Goal: Communication & Community: Answer question/provide support

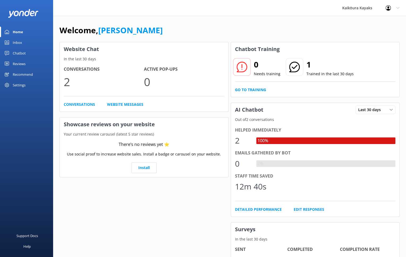
click at [16, 74] on div "Recommend" at bounding box center [23, 74] width 20 height 11
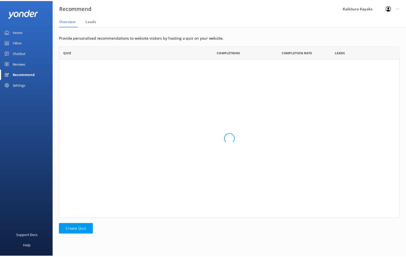
scroll to position [169, 340]
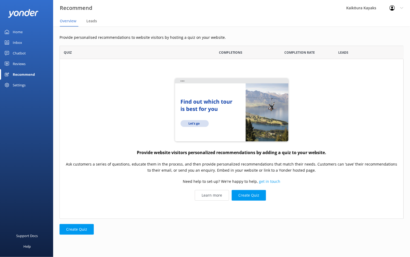
click at [190, 124] on img "grid" at bounding box center [231, 110] width 117 height 66
click at [196, 123] on img "grid" at bounding box center [231, 110] width 117 height 66
click at [19, 52] on div "Chatbot" at bounding box center [19, 53] width 13 height 11
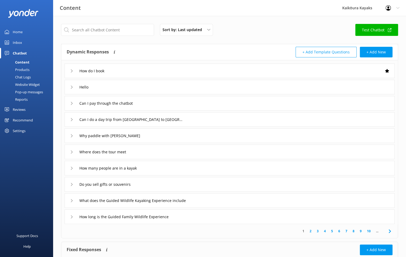
click at [71, 70] on icon at bounding box center [71, 70] width 3 height 3
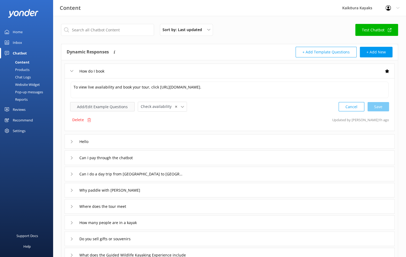
click at [112, 110] on button "Add/Edit Example Questions" at bounding box center [102, 106] width 65 height 9
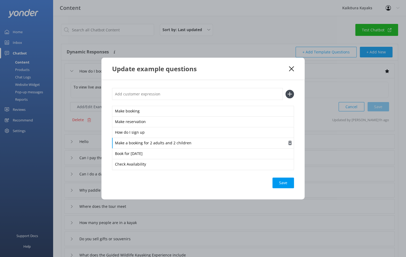
click at [213, 145] on div "Make a booking for 2 adults and 2 children" at bounding box center [203, 143] width 182 height 11
click at [335, 166] on div "Update example questions Make booking Make reservation How do I sign up Make a …" at bounding box center [203, 128] width 406 height 257
click at [291, 70] on icon at bounding box center [291, 68] width 5 height 5
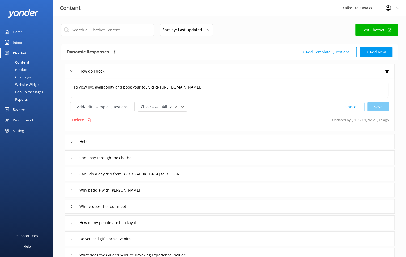
click at [72, 143] on icon at bounding box center [71, 141] width 3 height 3
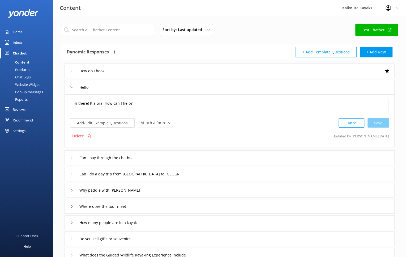
click at [71, 156] on icon at bounding box center [71, 157] width 3 height 3
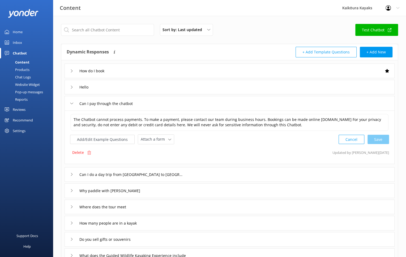
click at [71, 173] on use at bounding box center [72, 174] width 2 height 3
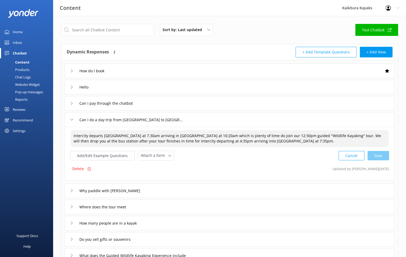
drag, startPoint x: 332, startPoint y: 135, endPoint x: 366, endPoint y: 136, distance: 33.8
click at [366, 136] on textarea "Intercity departs [GEOGRAPHIC_DATA] at 7.30am arriving in [GEOGRAPHIC_DATA] at …" at bounding box center [230, 138] width 318 height 17
click at [378, 139] on textarea "Intercity departs [GEOGRAPHIC_DATA] at 7.30am arriving in [GEOGRAPHIC_DATA] at …" at bounding box center [230, 138] width 318 height 17
drag, startPoint x: 379, startPoint y: 136, endPoint x: 331, endPoint y: 136, distance: 48.1
click at [331, 136] on textarea "Intercity departs [GEOGRAPHIC_DATA] at 7.30am arriving in [GEOGRAPHIC_DATA] at …" at bounding box center [230, 138] width 318 height 17
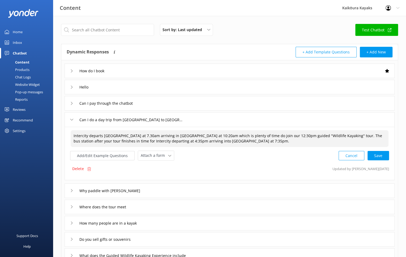
click at [358, 136] on textarea "Intercity departs [GEOGRAPHIC_DATA] at 7.30am arriving in [GEOGRAPHIC_DATA] at …" at bounding box center [230, 138] width 318 height 17
drag, startPoint x: 181, startPoint y: 141, endPoint x: 123, endPoint y: 143, distance: 58.3
click at [123, 143] on textarea "Intercity departs [GEOGRAPHIC_DATA] at 7.30am arriving in [GEOGRAPHIC_DATA] at …" at bounding box center [230, 138] width 318 height 17
click at [155, 141] on textarea "Intercity departs [GEOGRAPHIC_DATA] at 7.30am arriving in [GEOGRAPHIC_DATA] at …" at bounding box center [230, 138] width 318 height 17
drag, startPoint x: 167, startPoint y: 141, endPoint x: 154, endPoint y: 141, distance: 13.8
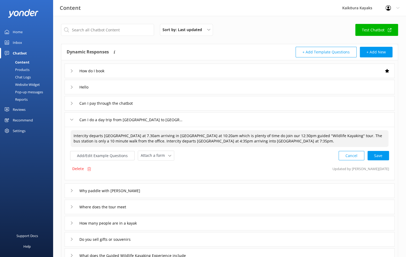
click at [154, 141] on textarea "Intercity departs [GEOGRAPHIC_DATA] at 7.30am arriving in [GEOGRAPHIC_DATA] at …" at bounding box center [230, 138] width 318 height 17
paste textarea "Kaikōura"
click at [153, 141] on textarea "Intercity departs [GEOGRAPHIC_DATA] at 7.30am arriving in [GEOGRAPHIC_DATA] at …" at bounding box center [230, 138] width 318 height 17
type textarea "Intercity departs [GEOGRAPHIC_DATA] at 7.30am arriving in [GEOGRAPHIC_DATA] at …"
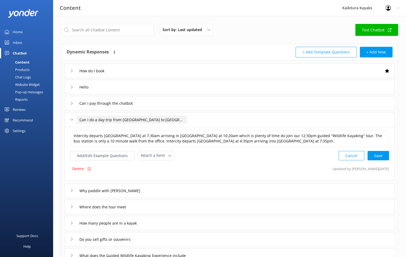
click at [172, 121] on input "Can I do a day trip from [GEOGRAPHIC_DATA] to [GEOGRAPHIC_DATA]" at bounding box center [132, 120] width 111 height 8
drag, startPoint x: 166, startPoint y: 120, endPoint x: 149, endPoint y: 121, distance: 17.6
click at [149, 121] on input "Can I do a day trip from [GEOGRAPHIC_DATA] to [GEOGRAPHIC_DATA]" at bounding box center [132, 120] width 111 height 8
paste input "Kaikōura"
type input "Can I do a day trip from [GEOGRAPHIC_DATA] to [GEOGRAPHIC_DATA]"
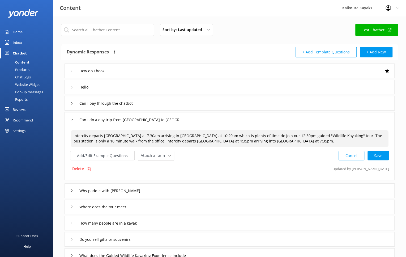
click at [73, 135] on textarea "Intercity departs [GEOGRAPHIC_DATA] at 7.30am arriving in [GEOGRAPHIC_DATA] at …" at bounding box center [230, 138] width 318 height 17
click at [95, 135] on textarea "The Intercity departs [GEOGRAPHIC_DATA] at 7.30am arriving in [GEOGRAPHIC_DATA]…" at bounding box center [230, 138] width 318 height 17
click at [372, 136] on textarea "The Intercity bus departs [GEOGRAPHIC_DATA] at 7.30am arriving in [GEOGRAPHIC_D…" at bounding box center [230, 138] width 318 height 17
click at [380, 156] on div "Cancel Loading.." at bounding box center [364, 155] width 50 height 10
type textarea "The Intercity bus departs [GEOGRAPHIC_DATA] at 7.30am arriving in [GEOGRAPHIC_D…"
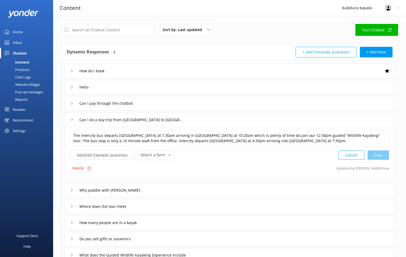
click at [72, 190] on icon at bounding box center [71, 189] width 3 height 3
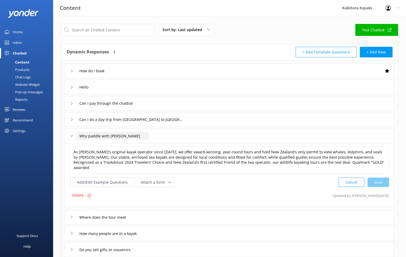
drag, startPoint x: 124, startPoint y: 136, endPoint x: 110, endPoint y: 134, distance: 14.2
click at [110, 134] on input "Why paddle with [PERSON_NAME]" at bounding box center [113, 136] width 72 height 8
paste input "ikōuraKa"
type input "Why paddle with [PERSON_NAME]"
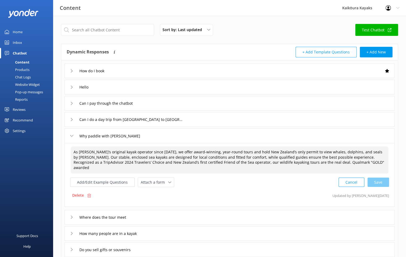
click at [78, 152] on textarea "As [PERSON_NAME]’s original kayak operator since [DATE], we offer award-winning…" at bounding box center [230, 159] width 318 height 27
click at [285, 162] on textarea "As [PERSON_NAME]’s original kayak operator since [DATE], we offer award-winning…" at bounding box center [230, 159] width 318 height 27
click at [355, 164] on textarea "As [PERSON_NAME]’s original kayak operator since [DATE], we offer award-winning…" at bounding box center [230, 159] width 318 height 27
type textarea "As [PERSON_NAME]’s original kayak operator since [DATE], we offer award-winning…"
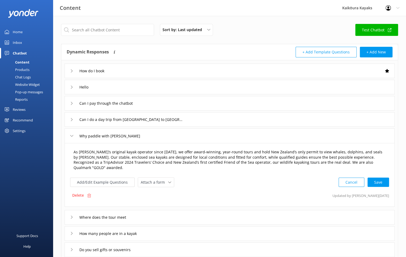
click at [370, 177] on div "Cancel Save" at bounding box center [364, 182] width 51 height 10
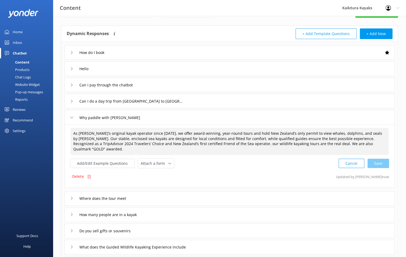
scroll to position [53, 0]
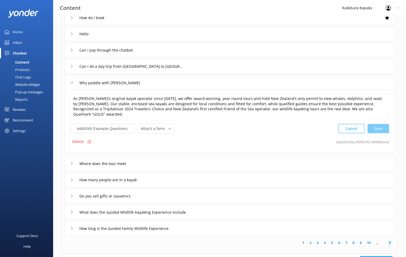
click at [70, 162] on icon at bounding box center [71, 163] width 3 height 3
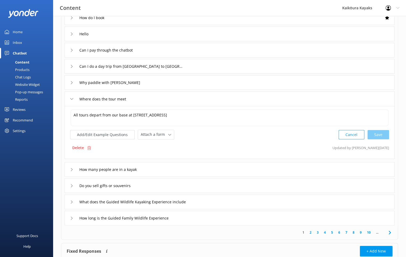
click at [71, 169] on icon at bounding box center [71, 169] width 3 height 3
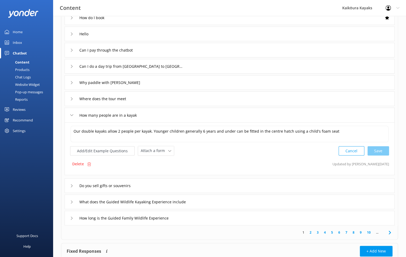
scroll to position [80, 0]
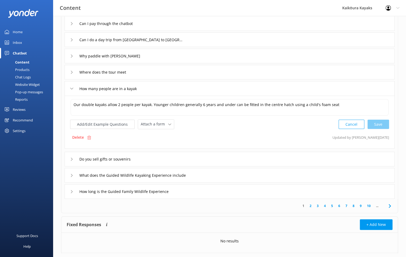
click at [70, 159] on icon at bounding box center [71, 159] width 3 height 3
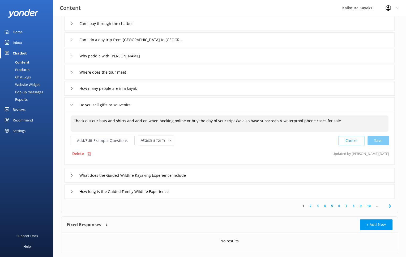
click at [115, 120] on textarea "Check out our hats and shirts and add on when booking online or buy the day of …" at bounding box center [230, 123] width 318 height 16
click at [377, 140] on div "Cancel Save" at bounding box center [364, 141] width 51 height 10
type textarea "Check out our hats and tee shirts and add on when booking online or buy the day…"
click at [71, 175] on icon at bounding box center [71, 174] width 3 height 3
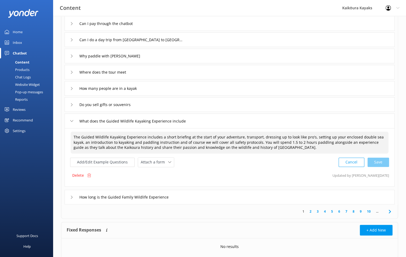
click at [173, 137] on textarea "The Guided Wildlife Kayaking Experience includes a short briefing at the start …" at bounding box center [230, 143] width 318 height 22
drag, startPoint x: 187, startPoint y: 137, endPoint x: 192, endPoint y: 135, distance: 5.4
click at [188, 137] on textarea "The Guided Wildlife Kayaking Experience includes a safety briefing at the start…" at bounding box center [230, 143] width 318 height 22
drag, startPoint x: 275, startPoint y: 137, endPoint x: 226, endPoint y: 135, distance: 49.2
click at [226, 137] on textarea "The Guided Wildlife Kayaking Experience includes a safety briefing & paddle ins…" at bounding box center [230, 143] width 318 height 22
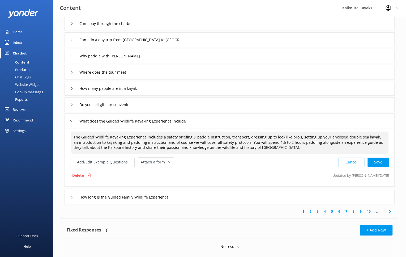
drag, startPoint x: 73, startPoint y: 137, endPoint x: 258, endPoint y: 149, distance: 185.4
click at [258, 149] on textarea "The Guided Wildlife Kayaking Experience includes a safety briefing & paddle ins…" at bounding box center [230, 143] width 318 height 22
type textarea "The Guided Wildlife Kayaking Experience includes a safety briefing & paddle ins…"
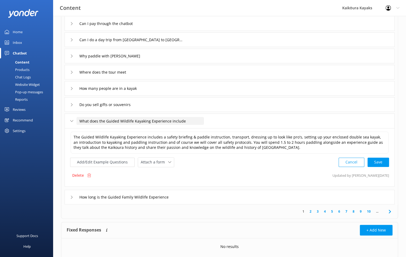
drag, startPoint x: 191, startPoint y: 121, endPoint x: 77, endPoint y: 121, distance: 113.8
click at [77, 121] on input "What does the Guided Wildlife Kayaking Experience include" at bounding box center [141, 121] width 128 height 8
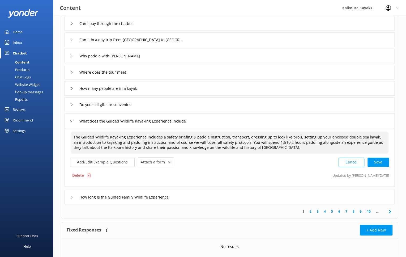
drag, startPoint x: 75, startPoint y: 137, endPoint x: 263, endPoint y: 145, distance: 187.9
click at [263, 145] on textarea "The Guided Wildlife Kayaking Experience includes a safety briefing & paddle ins…" at bounding box center [230, 143] width 318 height 22
click at [74, 138] on textarea "The Guided Wildlife Kayaking Experience includes a safety briefing & paddle ins…" at bounding box center [230, 143] width 318 height 22
drag, startPoint x: 73, startPoint y: 137, endPoint x: 259, endPoint y: 147, distance: 186.1
click at [259, 147] on textarea "The Guided Wildlife Kayaking Experience includes a safety briefing & paddle ins…" at bounding box center [230, 143] width 318 height 22
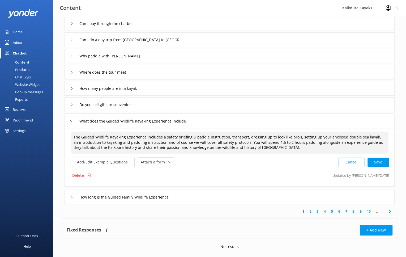
click at [254, 147] on textarea "The Guided Wildlife Kayaking Experience includes a safety briefing & paddle ins…" at bounding box center [230, 143] width 318 height 22
drag, startPoint x: 265, startPoint y: 148, endPoint x: 74, endPoint y: 136, distance: 191.6
click at [74, 136] on textarea "The Guided Wildlife Kayaking Experience includes a safety briefing & paddle ins…" at bounding box center [230, 143] width 318 height 22
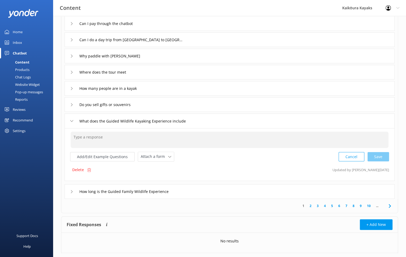
paste textarea "Your adventure begins with a full safety briefing and paddle instruction, follo…"
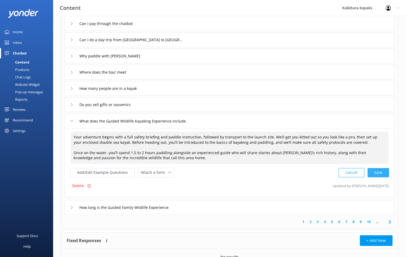
click at [379, 173] on div "Cancel Save" at bounding box center [364, 173] width 51 height 10
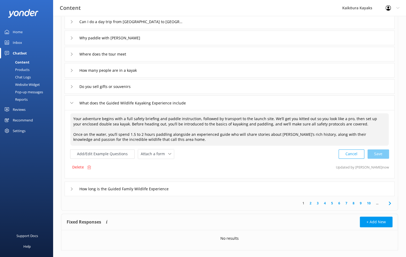
scroll to position [106, 0]
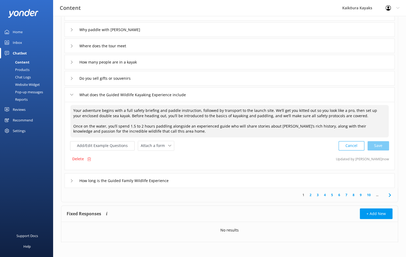
type textarea "Your adventure begins with a full safety briefing and paddle instruction, follo…"
click at [70, 181] on icon at bounding box center [71, 180] width 3 height 3
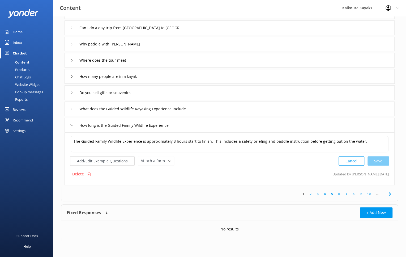
scroll to position [91, 0]
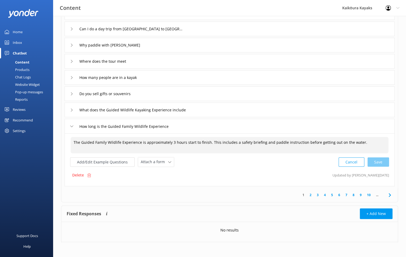
click at [209, 142] on textarea "The Guided Family Wildlife Experience is approximately 3 hours start to finish.…" at bounding box center [230, 145] width 318 height 16
click at [382, 162] on div "Cancel Loading.." at bounding box center [364, 162] width 50 height 10
type textarea "The Guided Family Wildlife Experience is approximately 3 hours start to finish.…"
click at [311, 195] on link "2" at bounding box center [310, 194] width 7 height 5
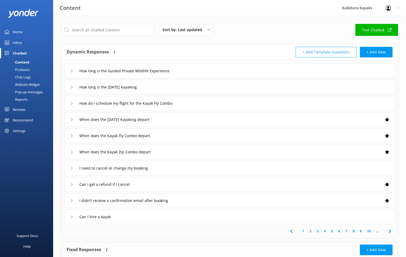
click at [72, 72] on icon at bounding box center [71, 70] width 3 height 3
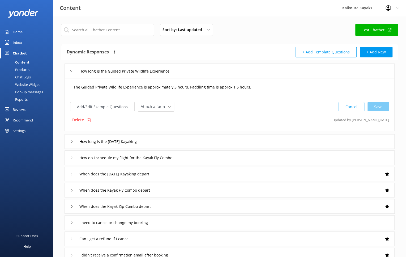
click at [244, 87] on textarea "The Guided Private Wildlife Experience is approximately 3 hours. Paddling time …" at bounding box center [230, 90] width 318 height 16
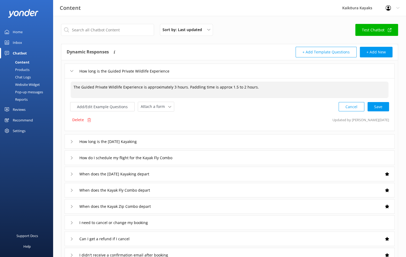
click at [228, 88] on textarea "The Guided Private Wildlife Experience is approximately 3 hours. Paddling time …" at bounding box center [230, 90] width 318 height 16
click at [379, 107] on div "Cancel Save" at bounding box center [364, 107] width 51 height 10
type textarea "The Guided Private Wildlife Experience is approximately 3 hours. Paddling time …"
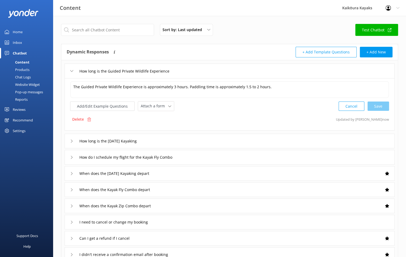
click at [71, 140] on use at bounding box center [72, 141] width 2 height 3
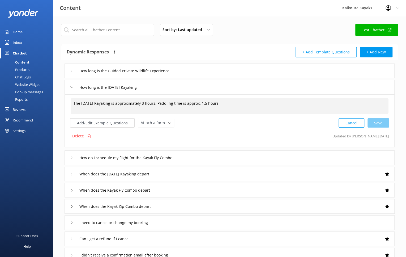
click at [209, 103] on textarea "The [DATE] Kayaking is approximately 3 hours. Paddling time is approx. 1.5 hours" at bounding box center [230, 106] width 318 height 16
click at [231, 102] on textarea "The [DATE] Kayaking is approximately 3 hours. Paddling time is approximately . …" at bounding box center [230, 106] width 318 height 16
click at [224, 102] on textarea "The [DATE] Kayaking is approximately 3 hours. Paddling time is approximately . …" at bounding box center [230, 106] width 318 height 16
click at [376, 121] on div "Cancel Loading.." at bounding box center [364, 123] width 50 height 10
type textarea "The [DATE] Kayaking is approximately 3 hours. Paddling time is approximately 1.…"
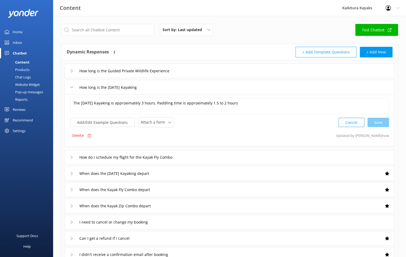
click at [72, 157] on use at bounding box center [72, 157] width 2 height 3
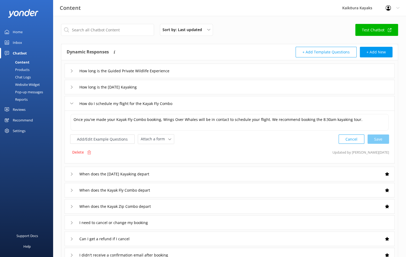
click at [73, 173] on icon at bounding box center [71, 174] width 3 height 3
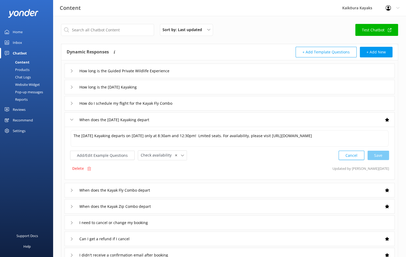
click at [70, 189] on div "When does the Kayak Fly Combo depart" at bounding box center [111, 190] width 83 height 9
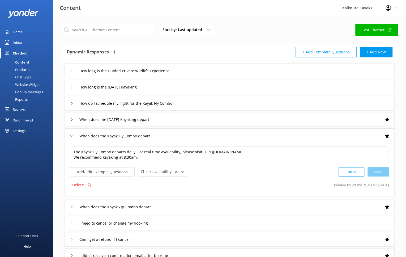
click at [70, 205] on div "When does the Kayak Zip Combo depart" at bounding box center [111, 207] width 83 height 9
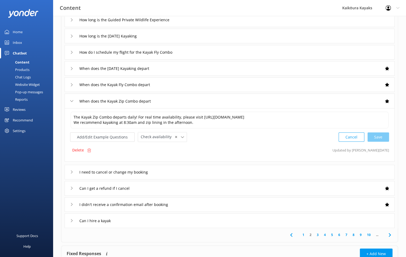
scroll to position [53, 0]
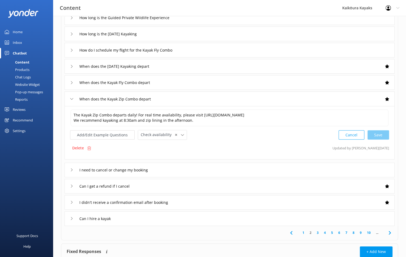
click at [73, 169] on icon at bounding box center [71, 169] width 3 height 3
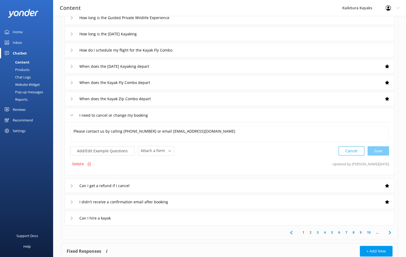
click at [71, 184] on use at bounding box center [72, 185] width 2 height 3
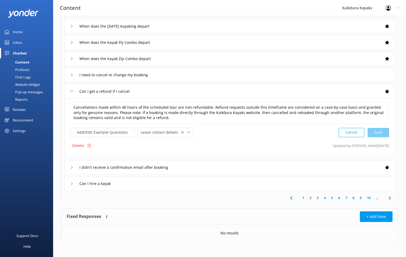
scroll to position [96, 0]
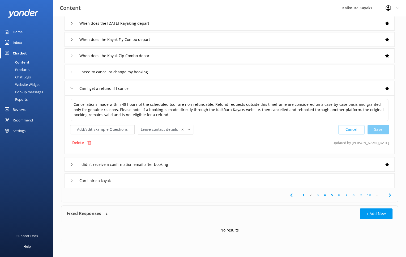
click at [71, 164] on icon at bounding box center [71, 164] width 3 height 3
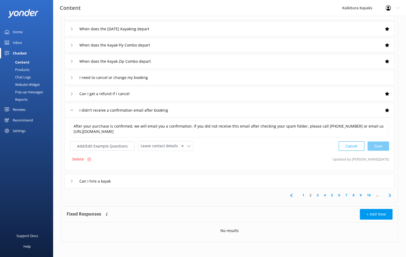
click at [72, 179] on use at bounding box center [72, 180] width 2 height 3
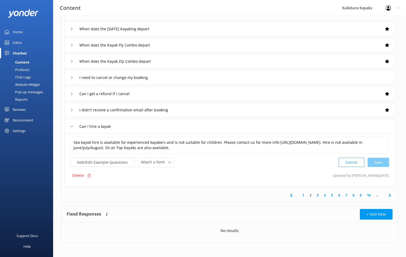
click at [318, 194] on link "3" at bounding box center [318, 195] width 7 height 5
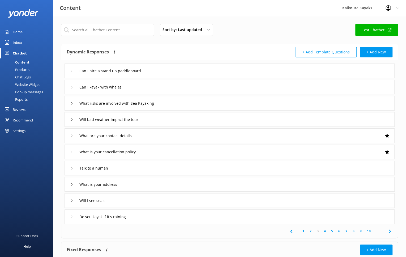
click at [73, 70] on icon at bounding box center [71, 70] width 3 height 3
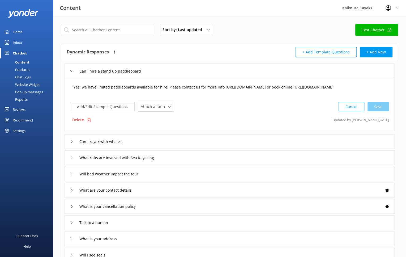
click at [129, 94] on textarea "Yes, we have limited paddleboards available for hire. Please contact us for mor…" at bounding box center [230, 90] width 318 height 16
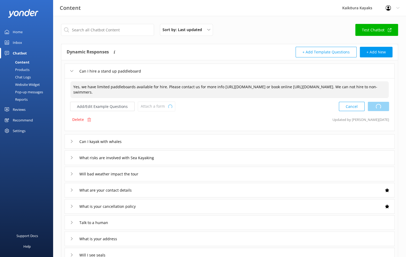
click at [379, 108] on div "Cancel Loading.." at bounding box center [364, 107] width 50 height 10
type textarea "Yes, we have limited paddleboards available for hire. Please contact us for mor…"
click at [71, 141] on icon at bounding box center [71, 141] width 3 height 3
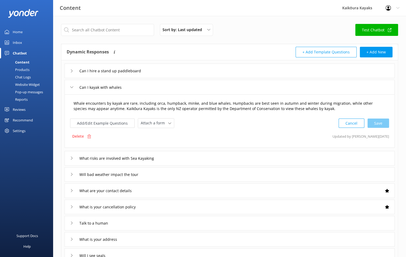
click at [137, 103] on textarea "Whale encounters by kayak are rare, including orca, humpback, minke, and blue w…" at bounding box center [230, 106] width 318 height 17
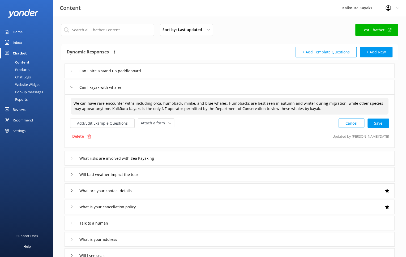
click at [150, 102] on textarea "We can have rare encounter withs including orca, humpback, minke, and blue whal…" at bounding box center [230, 106] width 318 height 17
click at [89, 108] on textarea "We can have rare encounter withs orca, humpback, minke, and blue whales. Humpba…" at bounding box center [230, 106] width 318 height 17
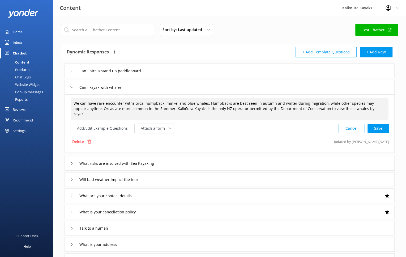
type textarea "We can have rare encounter withs orca, humpback, minke, and blue whales. Humpba…"
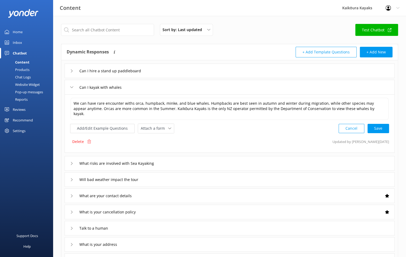
click at [74, 159] on div "What risks are involved with Sea Kayaking" at bounding box center [117, 163] width 94 height 9
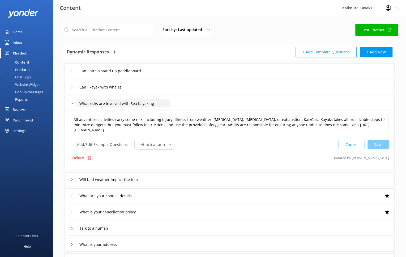
click at [162, 103] on input "What risks are involved with Sea Kayaking" at bounding box center [124, 103] width 94 height 8
drag, startPoint x: 160, startPoint y: 103, endPoint x: 81, endPoint y: 105, distance: 79.0
click at [78, 106] on input "What risks are involved with Sea Kayaking" at bounding box center [124, 103] width 94 height 8
click at [103, 130] on textarea "All adventure activities carry some risk, including injury, illness from weathe…" at bounding box center [230, 125] width 318 height 22
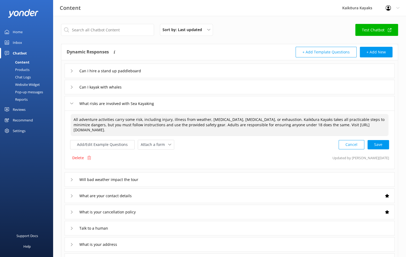
paste textarea "How Risks Are Managed On guided tours, these risks are minimised through safety…"
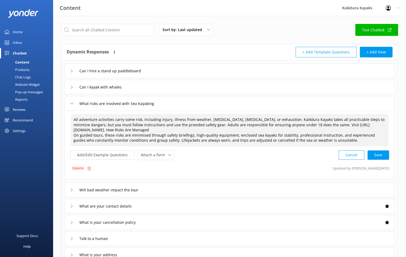
drag, startPoint x: 96, startPoint y: 130, endPoint x: 138, endPoint y: 128, distance: 42.3
click at [138, 128] on textarea "All adventure activities carry some risk, including injury, illness from weathe…" at bounding box center [230, 130] width 318 height 32
drag, startPoint x: 137, startPoint y: 135, endPoint x: 151, endPoint y: 132, distance: 14.3
click at [151, 132] on textarea "All adventure activities carry some risk, including injury, illness from weathe…" at bounding box center [230, 130] width 318 height 32
click at [383, 154] on div "Cancel Save" at bounding box center [364, 155] width 51 height 10
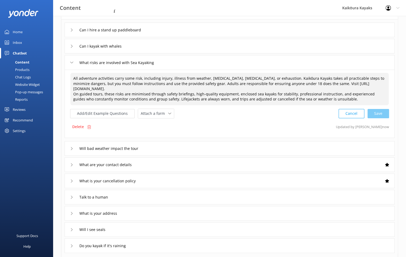
scroll to position [53, 0]
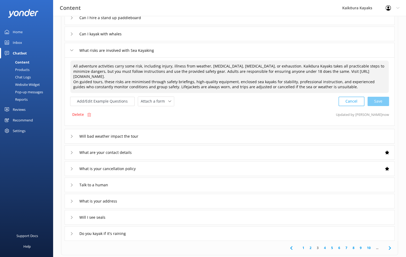
type textarea "All adventure activities carry some risk, including injury, illness from weathe…"
click at [68, 135] on div "Will bad weather impact the tour" at bounding box center [230, 136] width 330 height 15
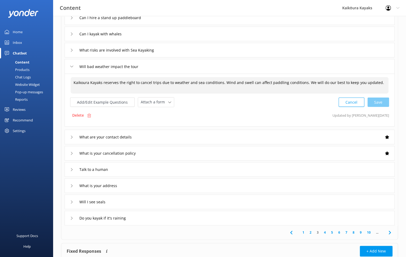
click at [322, 89] on textarea "Kaikoura Kayaks reserves the right to cancel trips due to weather and sea condi…" at bounding box center [230, 85] width 318 height 16
drag, startPoint x: 377, startPoint y: 81, endPoint x: 222, endPoint y: 81, distance: 155.0
click at [222, 81] on textarea "Kaikoura Kayaks reserves the right to cancel trips due to weather and sea condi…" at bounding box center [230, 85] width 318 height 16
paste textarea "Rain itself does not affect sea kayaking — you’ll already be dressed in quality…"
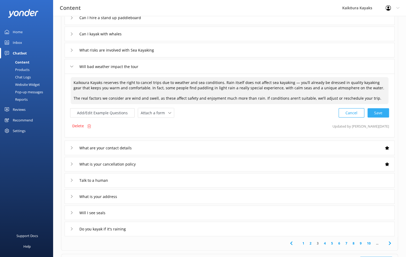
click at [384, 112] on div "Cancel Save" at bounding box center [364, 113] width 51 height 10
type textarea "Kaikoura Kayaks reserves the right to cancel trips due to weather and sea condi…"
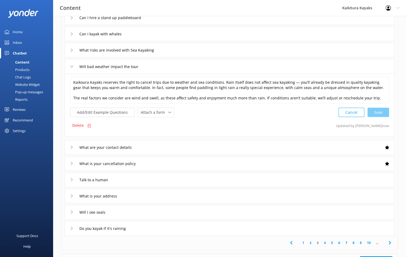
click at [72, 147] on icon at bounding box center [71, 147] width 3 height 3
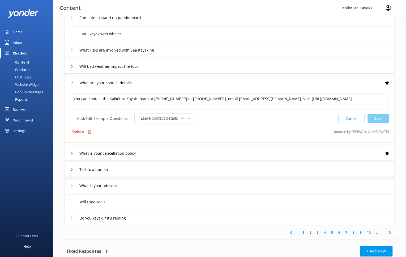
click at [72, 153] on icon at bounding box center [71, 153] width 3 height 3
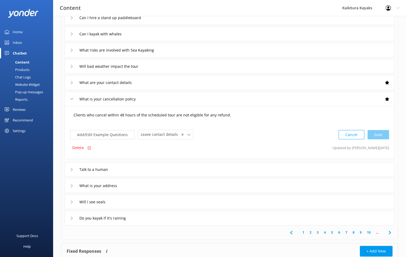
click at [236, 116] on textarea "Clients who cancel within 48 hours of the scheduled tour are not eligible for a…" at bounding box center [230, 118] width 318 height 16
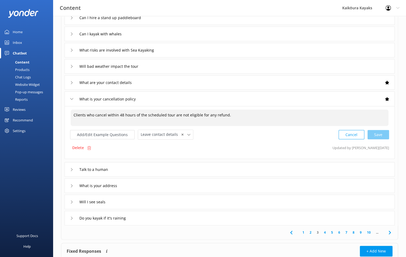
drag, startPoint x: 227, startPoint y: 117, endPoint x: 74, endPoint y: 116, distance: 153.1
click at [74, 116] on textarea "Clients who cancel within 48 hours of the scheduled tour are not eligible for a…" at bounding box center [230, 118] width 318 height 16
paste textarea "Special conditions Clients who cancel within 48hrs of the scheduled trip are no…"
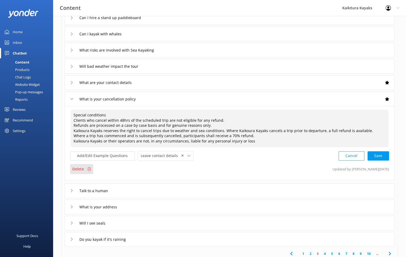
scroll to position [2, 0]
drag, startPoint x: 105, startPoint y: 112, endPoint x: 73, endPoint y: 112, distance: 31.9
click at [73, 112] on textarea "Special conditions Clients who cancel within 48hrs of the scheduled trip are no…" at bounding box center [230, 129] width 318 height 38
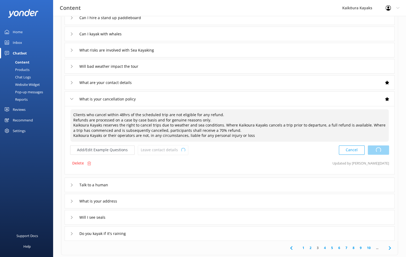
click at [378, 154] on div "Cancel Loading.." at bounding box center [364, 150] width 50 height 10
type textarea "Clients who cancel within 48hrs of the scheduled trip are not eligible for any …"
drag, startPoint x: 73, startPoint y: 116, endPoint x: 253, endPoint y: 139, distance: 181.4
click at [253, 139] on textarea "Clients who cancel within 48hrs of the scheduled trip are not eligible for any …" at bounding box center [229, 125] width 319 height 32
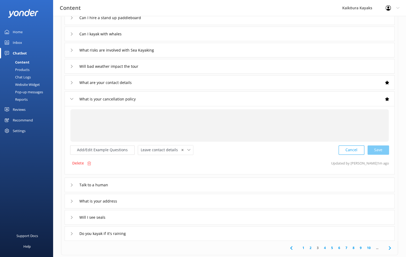
scroll to position [0, 0]
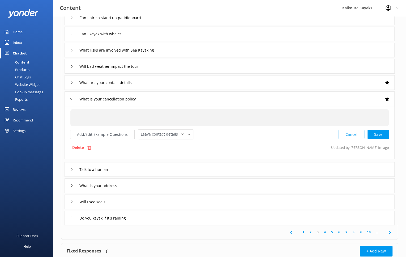
paste textarea "Cancellations made within 48 hours of the scheduled trip are non-refundable. Re…"
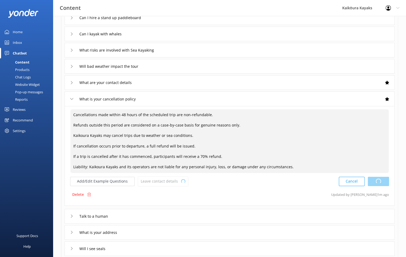
click at [379, 185] on div "Cancel Loading.." at bounding box center [364, 182] width 50 height 10
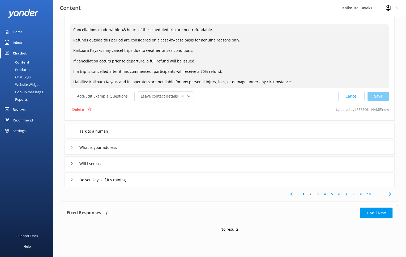
scroll to position [142, 0]
type textarea "Cancellations made within 48 hours of the scheduled trip are non-refundable. Re…"
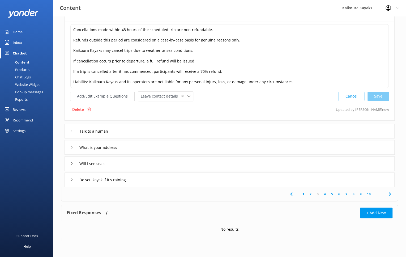
click at [71, 131] on icon at bounding box center [71, 130] width 3 height 3
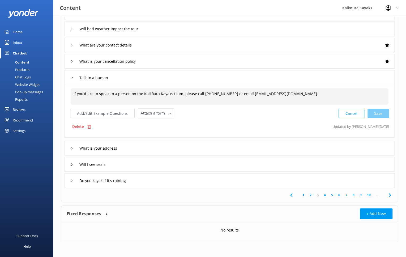
drag, startPoint x: 228, startPoint y: 93, endPoint x: 207, endPoint y: 94, distance: 21.0
click at [207, 94] on textarea "If you’d like to speak to a person on the Kaikōura Kayaks team, please call [PH…" at bounding box center [230, 96] width 318 height 16
click at [377, 113] on div "Cancel Save" at bounding box center [364, 113] width 51 height 10
type textarea "If you’d like to speak to a person on the Kaikōura Kayaks team, please call [PH…"
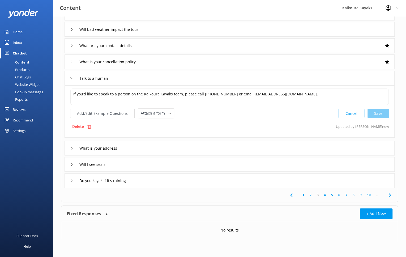
click at [69, 147] on div "What is your address" at bounding box center [230, 148] width 330 height 15
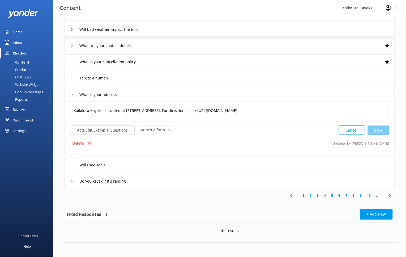
click at [71, 164] on icon at bounding box center [71, 165] width 3 height 3
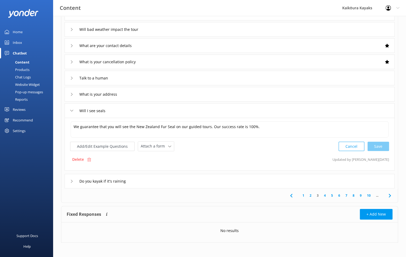
click at [73, 181] on icon at bounding box center [71, 181] width 3 height 3
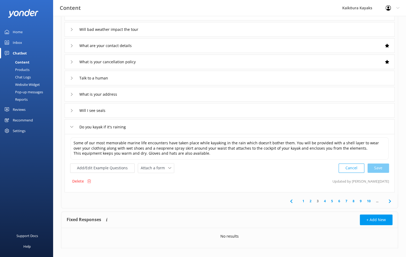
click at [326, 200] on link "4" at bounding box center [325, 201] width 7 height 5
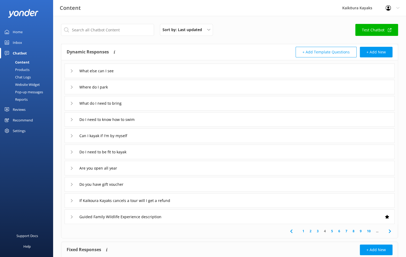
click at [72, 70] on icon at bounding box center [71, 70] width 3 height 3
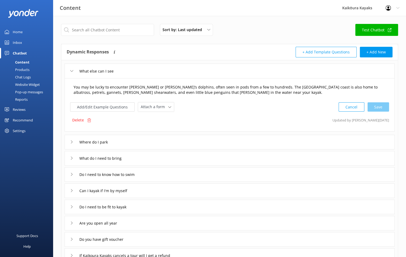
click at [363, 86] on textarea "You may be lucky to encounter [PERSON_NAME] or [PERSON_NAME]’s dolphins, often …" at bounding box center [230, 90] width 318 height 17
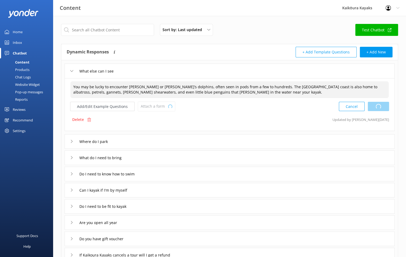
click at [383, 106] on div "Cancel Loading.." at bounding box center [364, 107] width 50 height 10
type textarea "You may be lucky to encounter [PERSON_NAME] or [PERSON_NAME]’s dolphins, often …"
click at [72, 140] on use at bounding box center [72, 141] width 2 height 3
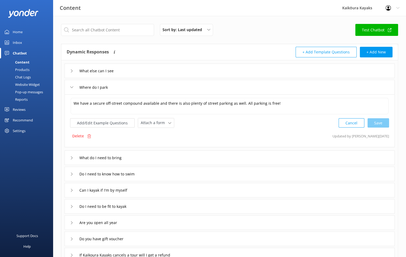
click at [72, 157] on use at bounding box center [72, 157] width 2 height 3
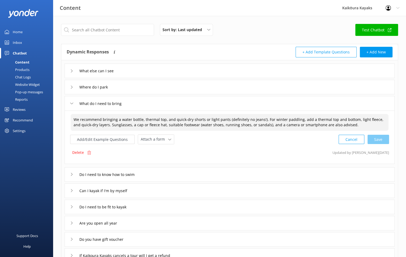
drag, startPoint x: 73, startPoint y: 118, endPoint x: 344, endPoint y: 126, distance: 270.8
click at [344, 126] on textarea "We recommend bringing a water bottle, thermal top, and quick-dry shorts or ligh…" at bounding box center [230, 122] width 318 height 17
click at [286, 121] on textarea "We recommend bringing a water bottle, thermal top, and quick-dry shorts or ligh…" at bounding box center [230, 122] width 318 height 17
type textarea "We recommend bringing a water bottle, thermal top, and quick-dry shorts or ligh…"
drag, startPoint x: 342, startPoint y: 124, endPoint x: 74, endPoint y: 120, distance: 268.0
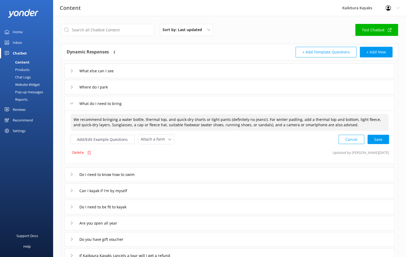
click at [74, 120] on textarea "We recommend bringing a water bottle, thermal top, and quick-dry shorts or ligh…" at bounding box center [230, 122] width 318 height 17
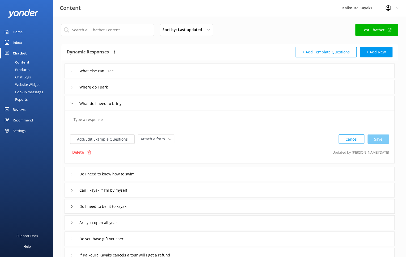
click at [108, 123] on textarea at bounding box center [230, 122] width 318 height 16
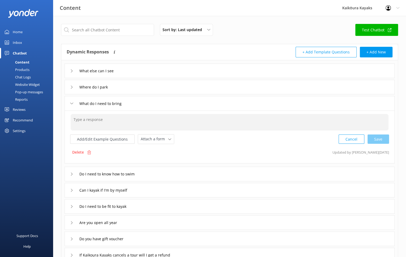
paste textarea "Quick-dry shorts or light pants (no jeans) A light quick-dry or activewear top …"
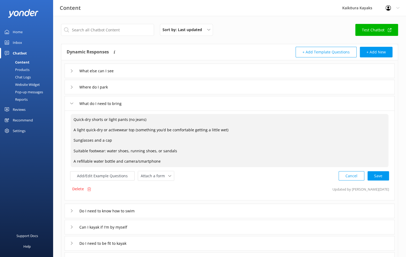
click at [73, 129] on textarea "Quick-dry shorts or light pants (no jeans) A light quick-dry or activewear top …" at bounding box center [230, 140] width 318 height 53
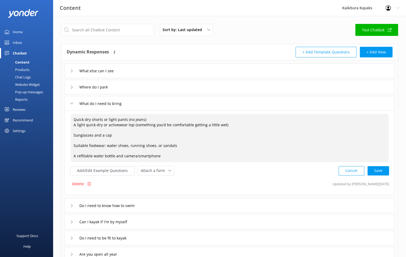
click at [72, 133] on textarea "Quick-dry shorts or light pants (no jeans) A light quick-dry or activewear top …" at bounding box center [230, 138] width 318 height 48
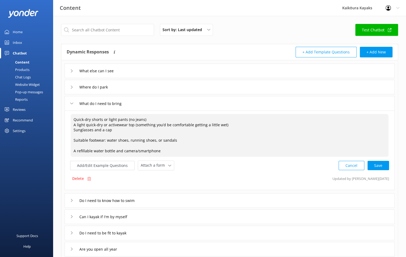
click at [72, 138] on textarea "Quick-dry shorts or light pants (no jeans) A light quick-dry or activewear top …" at bounding box center [230, 135] width 318 height 43
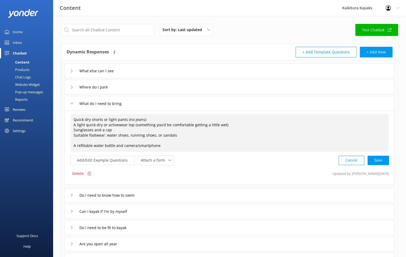
click at [72, 144] on textarea "Quick-dry shorts or light pants (no jeans) A light quick-dry or activewear top …" at bounding box center [230, 133] width 318 height 38
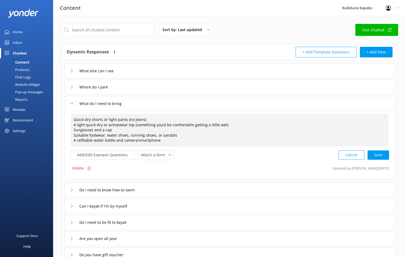
click at [169, 142] on textarea "Quick-dry shorts or light pants (no jeans) A light quick-dry or activewear top …" at bounding box center [230, 130] width 318 height 32
paste textarea "Winter paddling: Add a thermal top and bottom, light fleece, and extra quick-dr…"
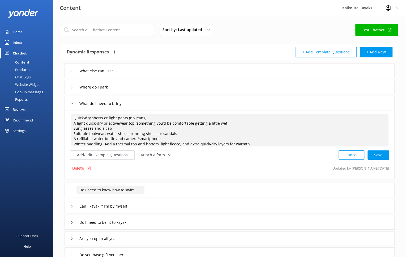
scroll to position [0, 0]
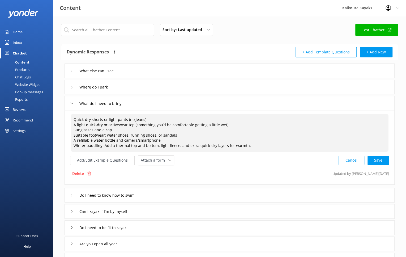
click at [161, 140] on textarea "Quick-dry shorts or light pants (no jeans) A light quick-dry or activewear top …" at bounding box center [230, 133] width 318 height 38
click at [179, 135] on textarea "Quick-dry shorts or light pants (no jeans) A light quick-dry or activewear top …" at bounding box center [230, 133] width 318 height 38
drag, startPoint x: 101, startPoint y: 145, endPoint x: 75, endPoint y: 146, distance: 26.1
click at [75, 146] on textarea "Quick-dry shorts or light pants (no jeans) A light quick-dry or activewear top …" at bounding box center [230, 133] width 318 height 38
click at [266, 143] on textarea "Quick-dry shorts or light pants (no jeans) A light quick-dry or activewear top …" at bounding box center [230, 133] width 318 height 38
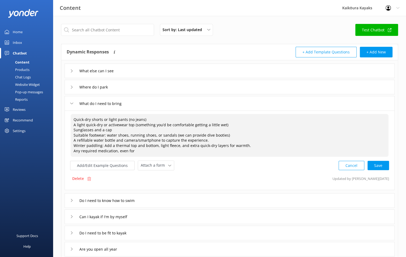
drag, startPoint x: 135, startPoint y: 150, endPoint x: 121, endPoint y: 149, distance: 13.8
click at [121, 149] on textarea "Quick-dry shorts or light pants (no jeans) A light quick-dry or activewear top …" at bounding box center [230, 135] width 318 height 43
paste textarea "f you know you’re prone, we recommend taking [MEDICAL_DATA] tablets before your…"
click at [118, 151] on textarea "Quick-dry shorts or light pants (no jeans) A light quick-dry or activewear top …" at bounding box center [230, 135] width 318 height 43
click at [161, 151] on textarea "Quick-dry shorts or light pants (no jeans) A light quick-dry or activewear top …" at bounding box center [230, 135] width 318 height 43
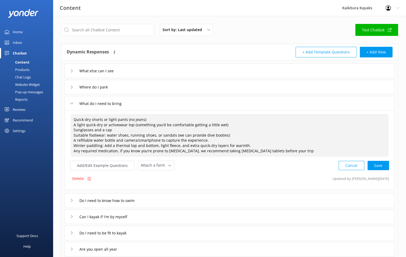
drag, startPoint x: 178, startPoint y: 150, endPoint x: 167, endPoint y: 151, distance: 11.4
click at [167, 151] on textarea "Quick-dry shorts or light pants (no jeans) A light quick-dry or activewear top …" at bounding box center [230, 135] width 318 height 43
click at [248, 150] on textarea "Quick-dry shorts or light pants (no jeans) A light quick-dry or activewear top …" at bounding box center [230, 135] width 318 height 43
click at [309, 152] on textarea "Quick-dry shorts or light pants (no jeans) A light quick-dry or activewear top …" at bounding box center [230, 135] width 318 height 43
click at [380, 166] on div "Cancel Loading.." at bounding box center [364, 165] width 50 height 10
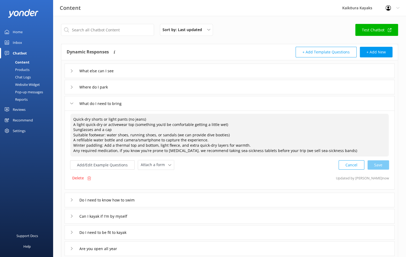
type textarea "Quick-dry shorts or light pants (no jeans) A light quick-dry or activewear top …"
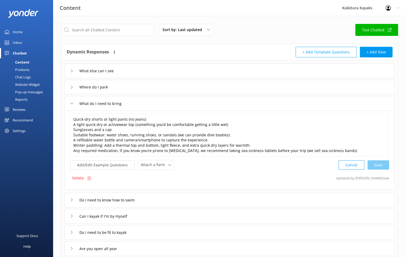
click at [70, 199] on icon at bounding box center [71, 199] width 3 height 3
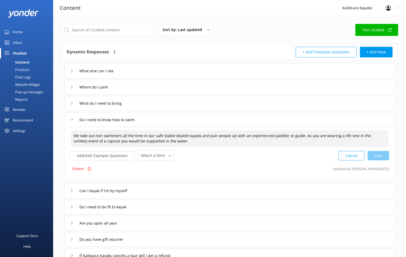
drag, startPoint x: 297, startPoint y: 135, endPoint x: 200, endPoint y: 136, distance: 97.3
click at [200, 136] on textarea "We take out non swimmers all the time in our safe stable double kayaks and pair…" at bounding box center [230, 138] width 318 height 17
drag, startPoint x: 217, startPoint y: 135, endPoint x: 201, endPoint y: 135, distance: 16.5
click at [201, 135] on textarea "We take out non swimmers all the time in our safe stable double kayaks. As you …" at bounding box center [230, 138] width 318 height 16
click at [251, 135] on textarea "We take out non swimmers all the time in our safe stable double kayaks. You wil…" at bounding box center [230, 138] width 318 height 16
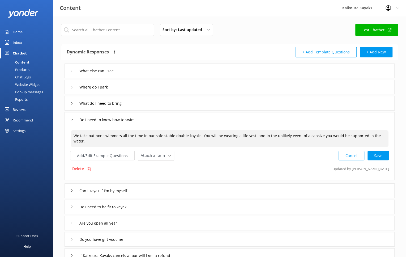
click at [383, 136] on textarea "We take out non swimmers all the time in our safe stable double kayaks. You wil…" at bounding box center [230, 138] width 318 height 17
click at [252, 135] on textarea "We take out non swimmers all the time in our safe stable double kayaks. You wil…" at bounding box center [230, 138] width 318 height 17
click at [382, 153] on div "Cancel Loading.." at bounding box center [364, 155] width 50 height 10
type textarea "We take out non swimmers all the time in our safe stable double kayaks. You wil…"
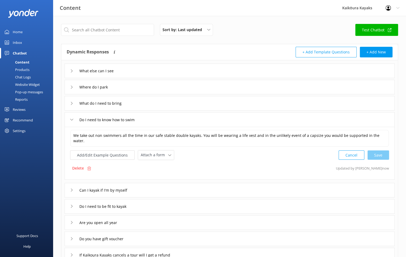
click at [71, 190] on icon at bounding box center [71, 189] width 3 height 3
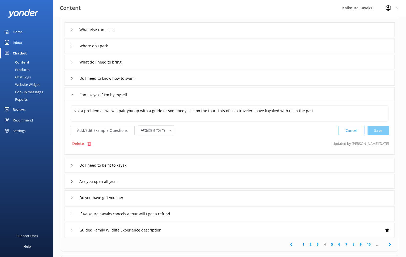
scroll to position [53, 0]
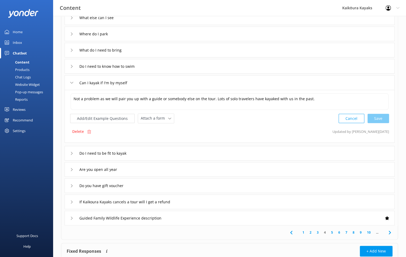
click at [72, 153] on use at bounding box center [72, 153] width 2 height 3
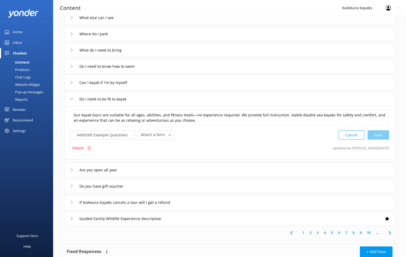
click at [71, 168] on use at bounding box center [72, 169] width 2 height 3
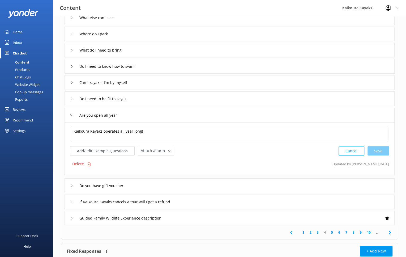
click at [69, 186] on div "Do you have gift voucher" at bounding box center [230, 185] width 330 height 15
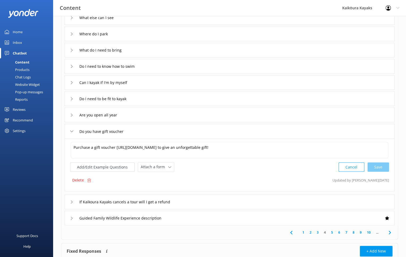
click at [70, 200] on icon at bounding box center [71, 201] width 3 height 3
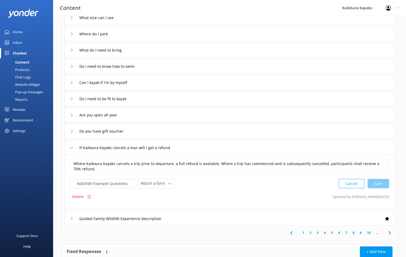
click at [71, 218] on icon at bounding box center [71, 218] width 3 height 3
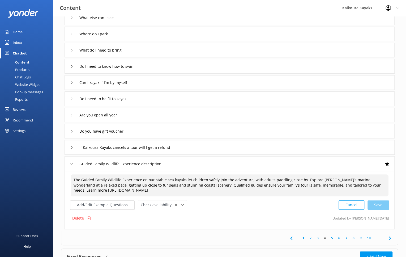
drag, startPoint x: 152, startPoint y: 179, endPoint x: 141, endPoint y: 179, distance: 10.6
click at [141, 179] on textarea "The Guided Family Wildlife Experience on our stable sea kayaks let children saf…" at bounding box center [230, 185] width 318 height 22
click at [160, 179] on textarea "The Guided Family Wildlife Experience uses stable sea kayaks let children safel…" at bounding box center [230, 185] width 318 height 22
click at [193, 179] on textarea "The Guided Family Wildlife Experience uses stable double sea kayaks let childre…" at bounding box center [230, 185] width 318 height 22
click at [216, 179] on textarea "The Guided Family Wildlife Experience uses stable double sea kayaks that allow …" at bounding box center [230, 185] width 318 height 22
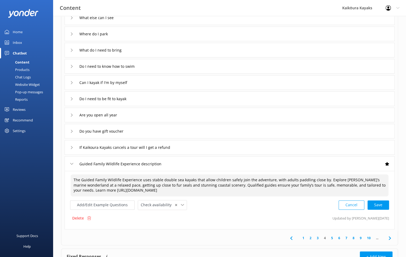
click at [226, 180] on textarea "The Guided Family Wildlife Experience uses stable double sea kayaks that allow …" at bounding box center [230, 185] width 318 height 22
drag, startPoint x: 325, startPoint y: 179, endPoint x: 311, endPoint y: 179, distance: 13.8
click at [311, 179] on textarea "The Guided Family Wildlife Experience uses stable double sea kayaks that allow …" at bounding box center [230, 185] width 318 height 22
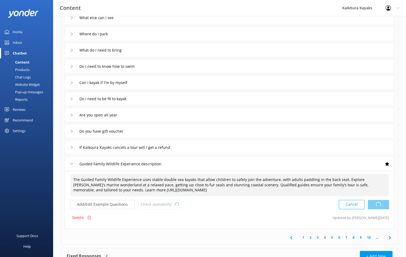
click at [380, 206] on div "Cancel Loading.." at bounding box center [364, 205] width 50 height 10
type textarea "The Guided Family Wildlife Experience uses stable double sea kayaks that allow …"
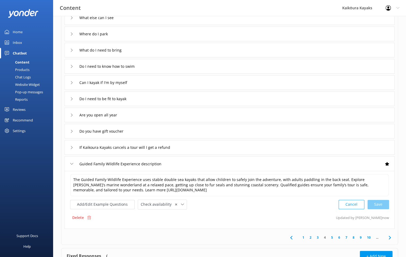
click at [334, 237] on link "5" at bounding box center [332, 237] width 7 height 5
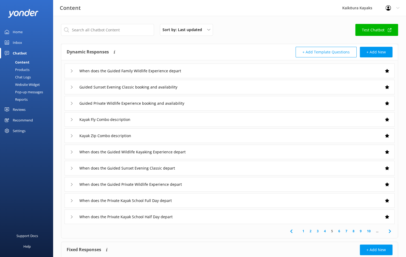
click at [69, 73] on div "When does the Guided Family Wildlife Experience depart" at bounding box center [230, 71] width 330 height 15
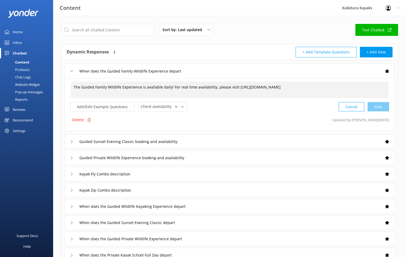
click at [169, 86] on textarea "The Guided Family Wildlife Experience is available daily! For real time availab…" at bounding box center [230, 90] width 318 height 16
click at [374, 106] on div "Cancel Loading.." at bounding box center [364, 107] width 50 height 10
type textarea "The Guided Family Wildlife Experience is available daily! We recommend the 8:30…"
click at [71, 141] on icon at bounding box center [71, 141] width 3 height 3
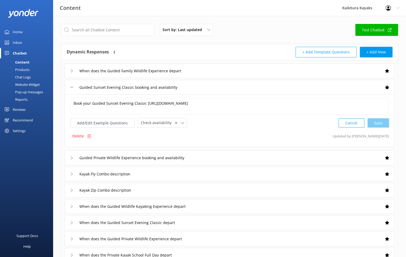
click at [72, 154] on div "Guided Private Wildlife Experience booking and availability" at bounding box center [136, 157] width 132 height 9
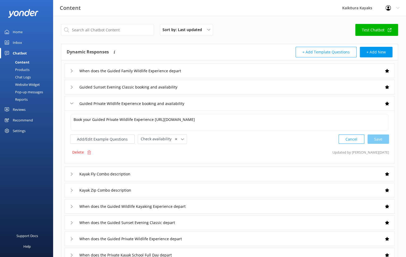
click at [74, 173] on div "Kayak Fly Combo description" at bounding box center [102, 174] width 64 height 9
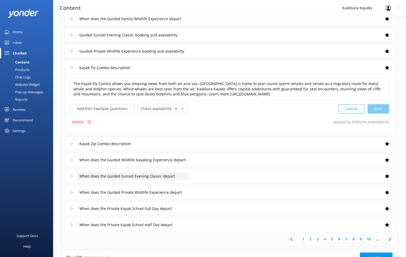
scroll to position [53, 0]
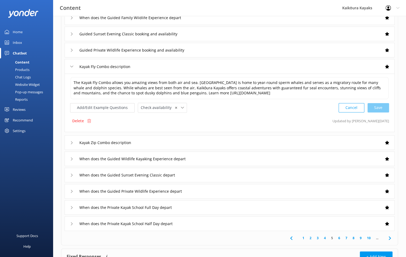
click at [73, 158] on div "When does the Guided Wildlife Kayaking Experience depart" at bounding box center [132, 158] width 125 height 9
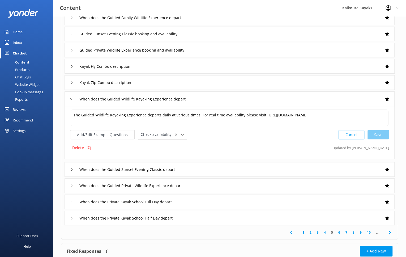
click at [73, 170] on icon at bounding box center [71, 169] width 3 height 3
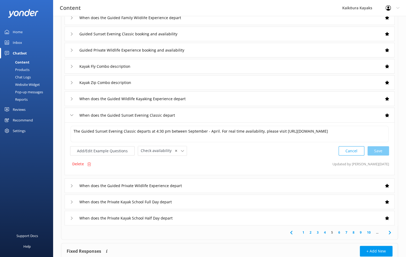
click at [339, 233] on link "6" at bounding box center [339, 232] width 7 height 5
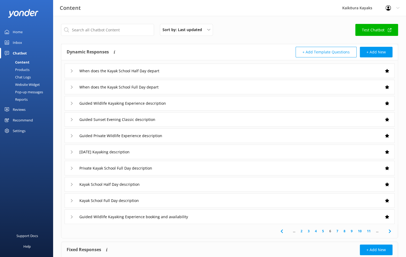
click at [72, 136] on use at bounding box center [72, 135] width 2 height 3
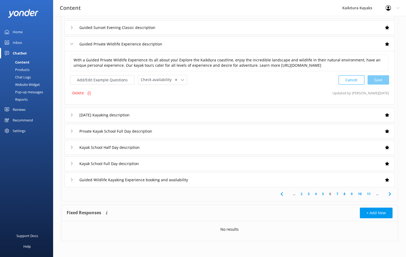
scroll to position [96, 0]
click at [337, 195] on link "7" at bounding box center [337, 193] width 7 height 5
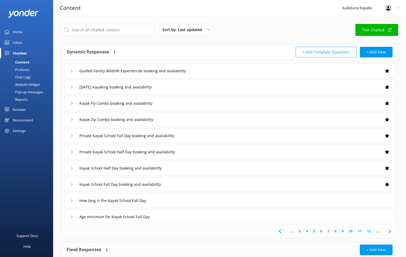
click at [336, 230] on link "8" at bounding box center [335, 231] width 7 height 5
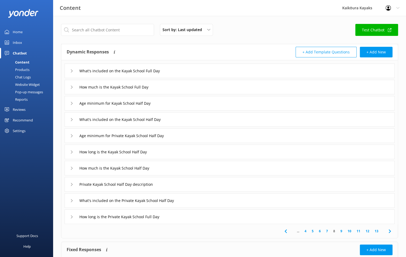
click at [341, 231] on link "9" at bounding box center [341, 231] width 7 height 5
click at [352, 230] on link "10" at bounding box center [349, 231] width 9 height 5
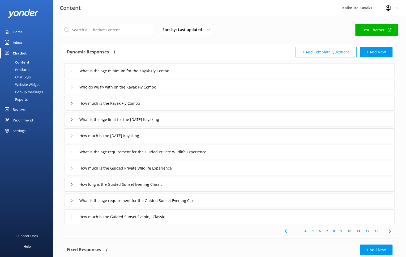
click at [72, 152] on icon at bounding box center [71, 151] width 3 height 3
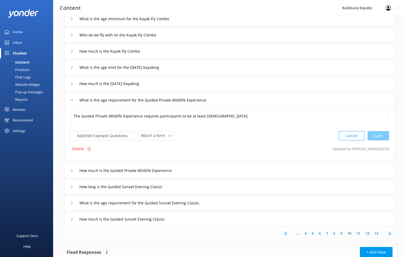
scroll to position [53, 0]
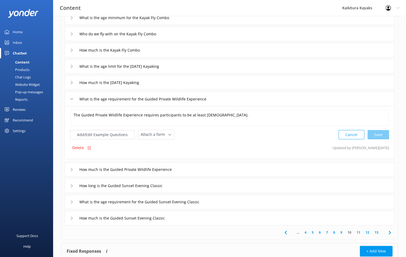
click at [73, 202] on icon at bounding box center [71, 201] width 3 height 3
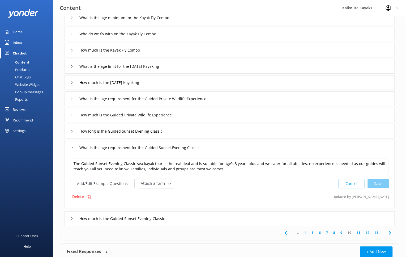
click at [360, 232] on link "11" at bounding box center [358, 232] width 9 height 5
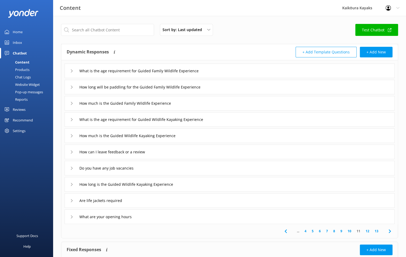
click at [70, 152] on icon at bounding box center [71, 151] width 3 height 3
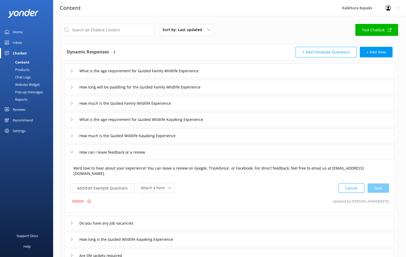
click at [379, 169] on textarea "We’d love to hear about your experience! You can leave a review on Google, Trip…" at bounding box center [230, 171] width 318 height 17
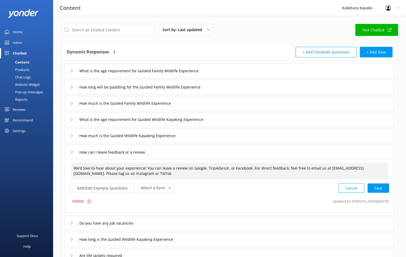
click at [78, 173] on textarea "We’d love to hear about your experience! You can leave a review on Google, Trip…" at bounding box center [230, 171] width 318 height 17
click at [136, 174] on textarea "We’d love to hear about your experience! You can leave a review on Google, Trip…" at bounding box center [230, 171] width 318 height 17
click at [375, 187] on div "Cancel Save" at bounding box center [364, 188] width 51 height 10
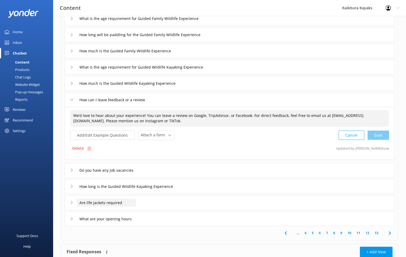
scroll to position [53, 0]
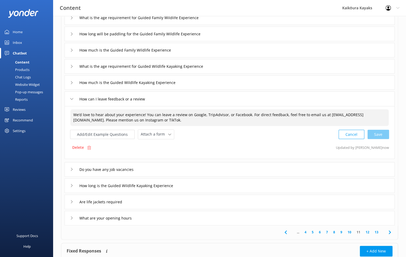
type textarea "We’d love to hear about your experience! You can leave a review on Google, Trip…"
click at [72, 186] on icon at bounding box center [71, 185] width 3 height 3
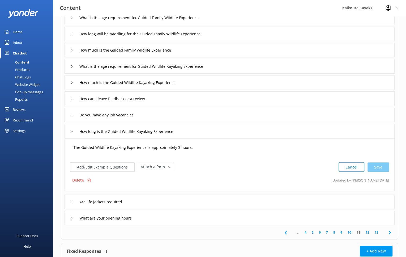
click at [195, 148] on textarea "The Guided Wildlife Kayaking Experience is approximately 3 hours." at bounding box center [230, 150] width 318 height 16
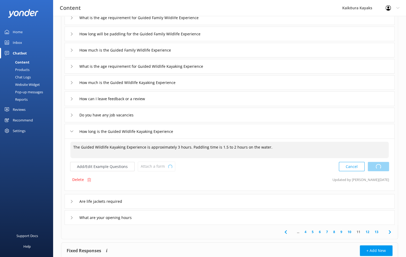
click at [381, 164] on div "Cancel Loading.." at bounding box center [364, 167] width 50 height 10
type textarea "The Guided Wildlife Kayaking Experience is approximately 3 hours. Paddling time…"
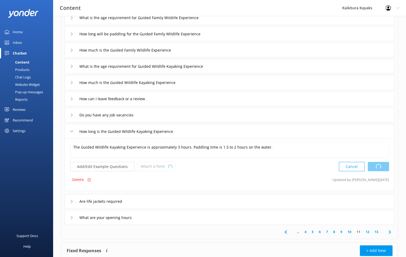
click at [71, 201] on icon at bounding box center [71, 201] width 3 height 3
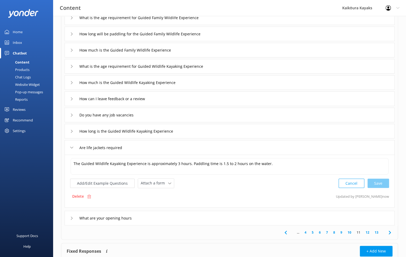
click at [72, 148] on icon at bounding box center [71, 147] width 3 height 3
click at [378, 182] on div "Cancel Loading.." at bounding box center [364, 183] width 50 height 10
click at [72, 146] on icon at bounding box center [71, 147] width 3 height 3
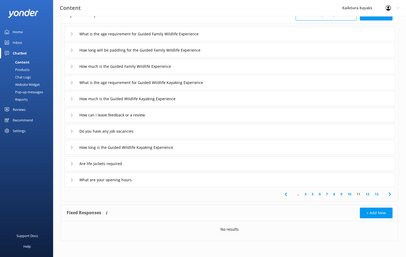
scroll to position [36, 0]
click at [71, 164] on icon at bounding box center [71, 164] width 3 height 3
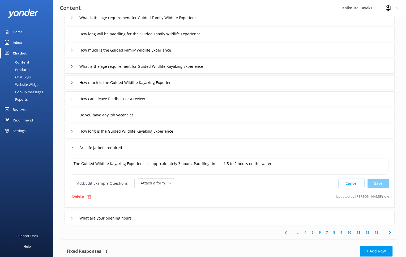
click at [72, 132] on icon at bounding box center [71, 131] width 3 height 3
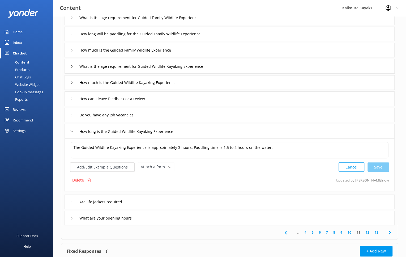
click at [73, 199] on div "Are life jackets required" at bounding box center [100, 202] width 60 height 9
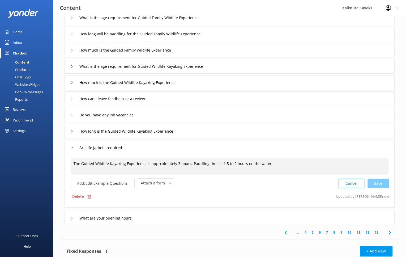
drag, startPoint x: 272, startPoint y: 163, endPoint x: 74, endPoint y: 171, distance: 197.7
click at [74, 171] on textarea "The Guided Wildlife Kayaking Experience is approximately 3 hours. Paddling time…" at bounding box center [230, 166] width 318 height 16
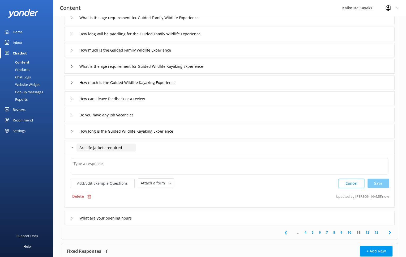
drag, startPoint x: 120, startPoint y: 148, endPoint x: 78, endPoint y: 149, distance: 42.3
click at [78, 149] on input "Are life jackets required" at bounding box center [107, 148] width 60 height 8
click at [86, 165] on textarea at bounding box center [230, 166] width 318 height 16
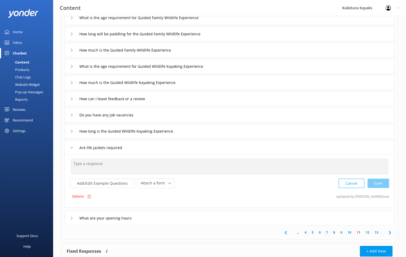
paste textarea "For your safety, life jackets are mandatory and must be worn at all times while…"
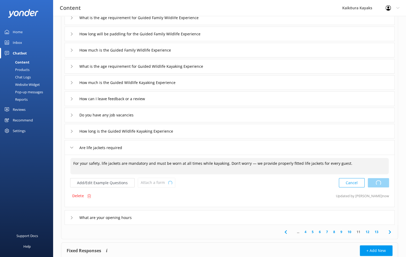
click at [380, 184] on div "Cancel Loading.." at bounding box center [364, 183] width 50 height 10
type textarea "For your safety, life jackets are mandatory and must be worn at all times while…"
click at [368, 232] on link "12" at bounding box center [367, 231] width 9 height 5
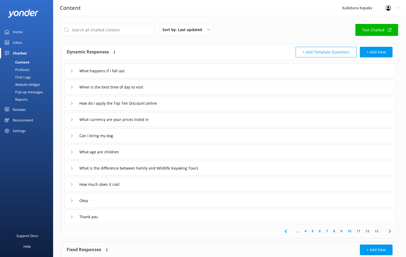
click at [70, 73] on div "What happens if I fall out" at bounding box center [101, 70] width 62 height 9
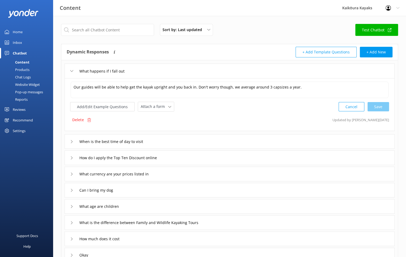
click at [71, 141] on icon at bounding box center [71, 141] width 3 height 3
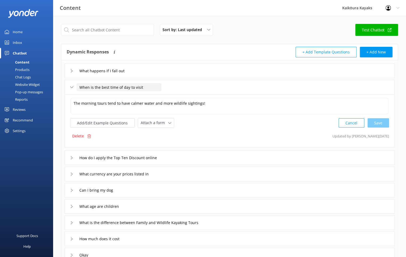
drag, startPoint x: 146, startPoint y: 88, endPoint x: 78, endPoint y: 88, distance: 67.5
click at [78, 88] on input "When is the best time of day to visit" at bounding box center [119, 87] width 85 height 8
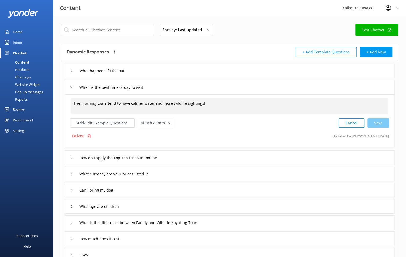
drag, startPoint x: 213, startPoint y: 102, endPoint x: 67, endPoint y: 106, distance: 145.7
click at [67, 106] on div "The morning tours tend to have calmer water and more wildlife sightings! The mo…" at bounding box center [230, 120] width 330 height 53
paste textarea "The early morning is often the calmest time on the water, with light winds and …"
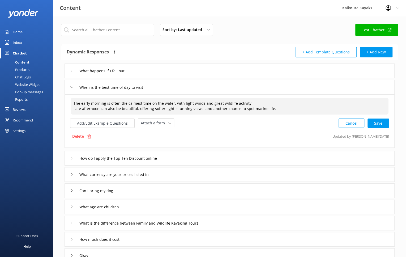
drag, startPoint x: 268, startPoint y: 108, endPoint x: 209, endPoint y: 108, distance: 58.8
click at [209, 108] on textarea "The early morning is often the calmest time on the water, with light winds and …" at bounding box center [230, 106] width 318 height 17
click at [376, 121] on div "Cancel Save" at bounding box center [364, 123] width 51 height 10
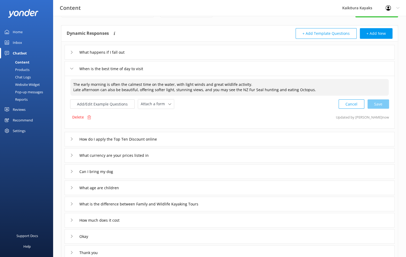
scroll to position [27, 0]
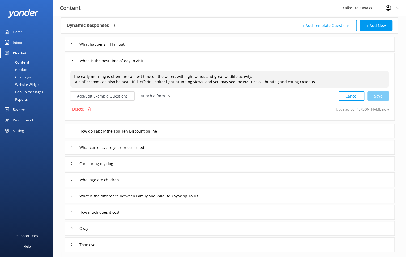
type textarea "The early morning is often the calmest time on the water, with light winds and …"
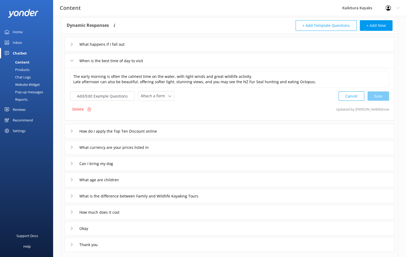
click at [73, 195] on icon at bounding box center [71, 195] width 3 height 3
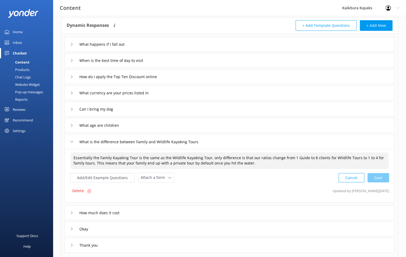
click at [244, 163] on textarea "Essentially the Family Kayaking Tour is the same as the Wildlife Kayaking Tour,…" at bounding box center [230, 160] width 318 height 17
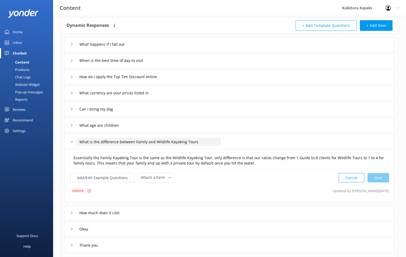
drag, startPoint x: 202, startPoint y: 143, endPoint x: 77, endPoint y: 142, distance: 124.2
click at [77, 142] on input "What is the difference between Family and Wildlife Kayaking Tours" at bounding box center [149, 142] width 145 height 8
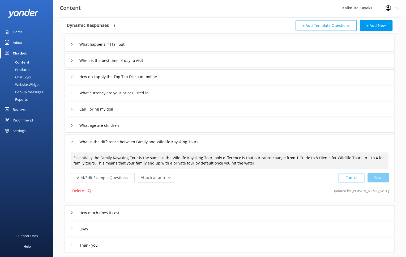
click at [254, 164] on textarea "Essentially the Family Kayaking Tour is the same as the Wildlife Kayaking Tour,…" at bounding box center [230, 160] width 318 height 17
click at [251, 165] on textarea "Essentially the Family Kayaking Tour is the same as the Wildlife Kayaking Tour,…" at bounding box center [230, 160] width 318 height 17
paste textarea "Designed for families with younger children (minimum age applies)."
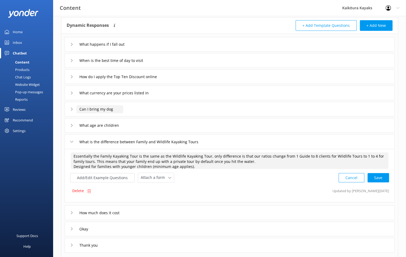
scroll to position [0, 0]
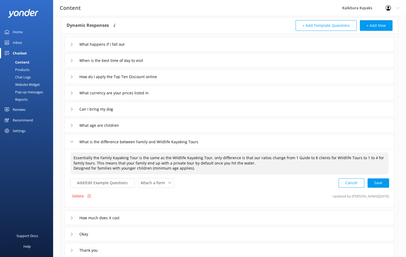
click at [73, 169] on textarea "Essentially the Family Kayaking Tour is the same as the Wildlife Kayaking Tour,…" at bounding box center [230, 163] width 318 height 22
click at [234, 167] on textarea "Essentially the Family Kayaking Tour is the same as the Wildlife Kayaking Tour,…" at bounding box center [230, 163] width 318 height 22
click at [232, 169] on textarea "Essentially the Family Kayaking Tour is the same as the Wildlife Kayaking Tour,…" at bounding box center [230, 163] width 318 height 22
paste textarea "Options like a child’s foam seat in the centre hatch make it easier for little …"
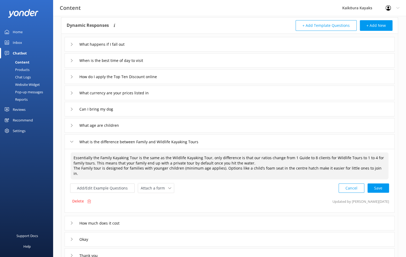
click at [312, 172] on textarea "Essentially the Family Kayaking Tour is the same as the Wildlife Kayaking Tour,…" at bounding box center [230, 165] width 318 height 27
click at [381, 167] on textarea "Essentially the Family Kayaking Tour is the same as the Wildlife Kayaking Tour,…" at bounding box center [230, 165] width 318 height 27
paste textarea "gentler pace to suit kids and parents alike."
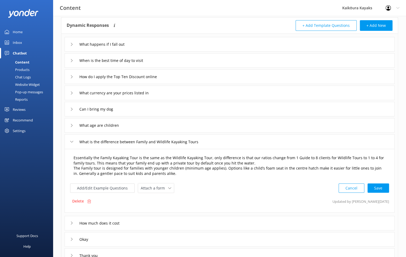
click at [253, 174] on textarea "Essentially the Family Kayaking Tour is the same as the Wildlife Kayaking Tour,…" at bounding box center [230, 165] width 318 height 27
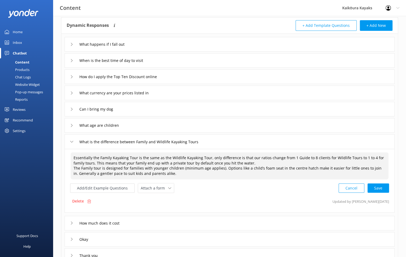
click at [174, 173] on textarea "Essentially the Family Kayaking Tour is the same as the Wildlife Kayaking Tour,…" at bounding box center [230, 165] width 318 height 27
drag, startPoint x: 241, startPoint y: 161, endPoint x: 70, endPoint y: 159, distance: 171.5
click at [70, 159] on div "Essentially the Family Kayaking Tour is the same as the Wildlife Kayaking Tour,…" at bounding box center [229, 166] width 319 height 28
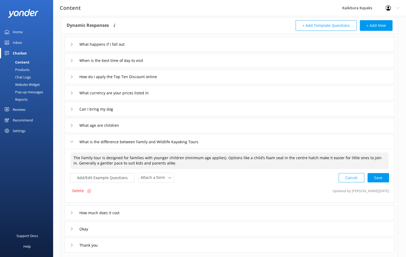
click at [72, 160] on textarea "The Family tour is designed for families with younger children (minimum age app…" at bounding box center [230, 160] width 318 height 17
click at [378, 177] on div "Cancel Save" at bounding box center [364, 178] width 51 height 10
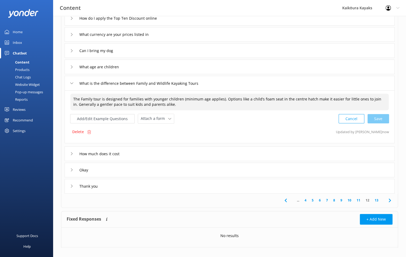
scroll to position [90, 0]
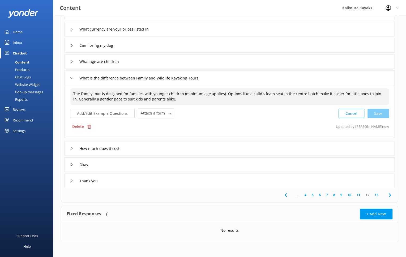
type textarea "The Family tour is designed for families with younger children (minimum age app…"
click at [72, 163] on use at bounding box center [72, 164] width 2 height 3
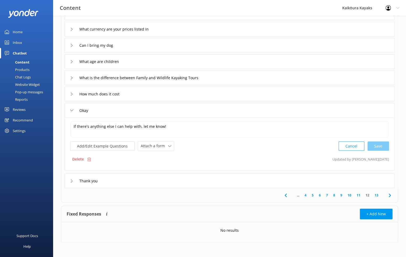
click at [71, 180] on icon at bounding box center [71, 180] width 3 height 3
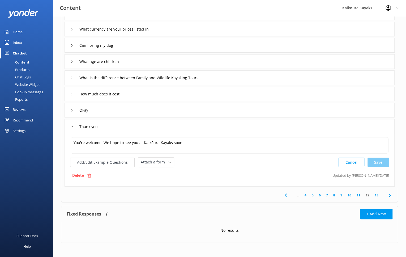
click at [377, 194] on link "13" at bounding box center [376, 195] width 9 height 5
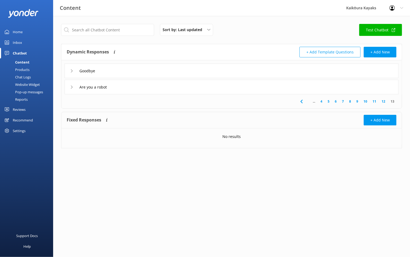
click at [72, 71] on icon at bounding box center [71, 70] width 3 height 3
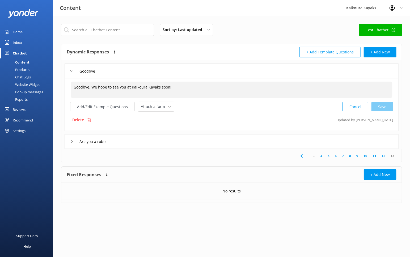
click at [130, 86] on textarea "Goodbye. We hope to see you at Kaikōura Kayaks soon!" at bounding box center [232, 90] width 322 height 16
click at [377, 106] on div "Cancel Loading.." at bounding box center [368, 106] width 50 height 10
type textarea "Goodbye. We hope to see you paddling with Kaikōura Kayaks soon!"
click at [19, 85] on div "Website Widget" at bounding box center [21, 84] width 37 height 7
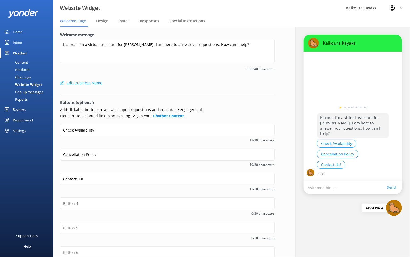
click at [323, 143] on button "Check Availability" at bounding box center [336, 144] width 39 height 8
click at [328, 143] on button "Check Availability" at bounding box center [336, 144] width 39 height 8
